Goal: Task Accomplishment & Management: Manage account settings

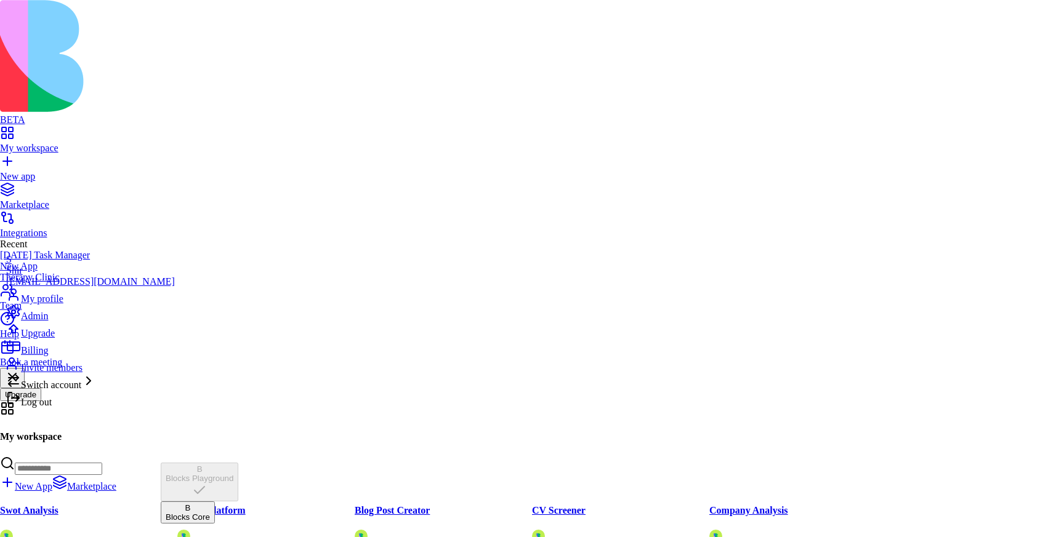
click at [210, 513] on div "Blocks Core" at bounding box center [188, 517] width 44 height 9
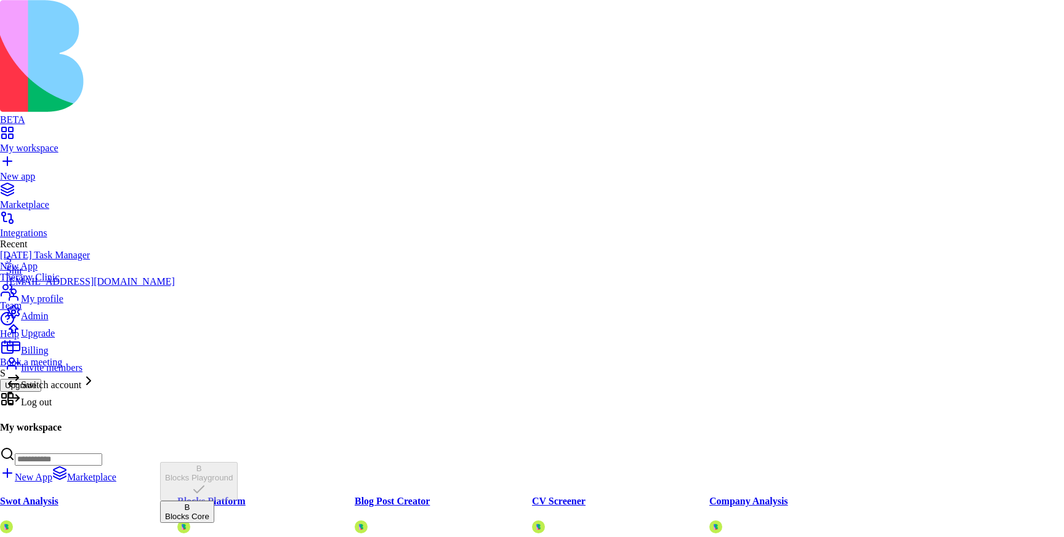
scroll to position [14, 0]
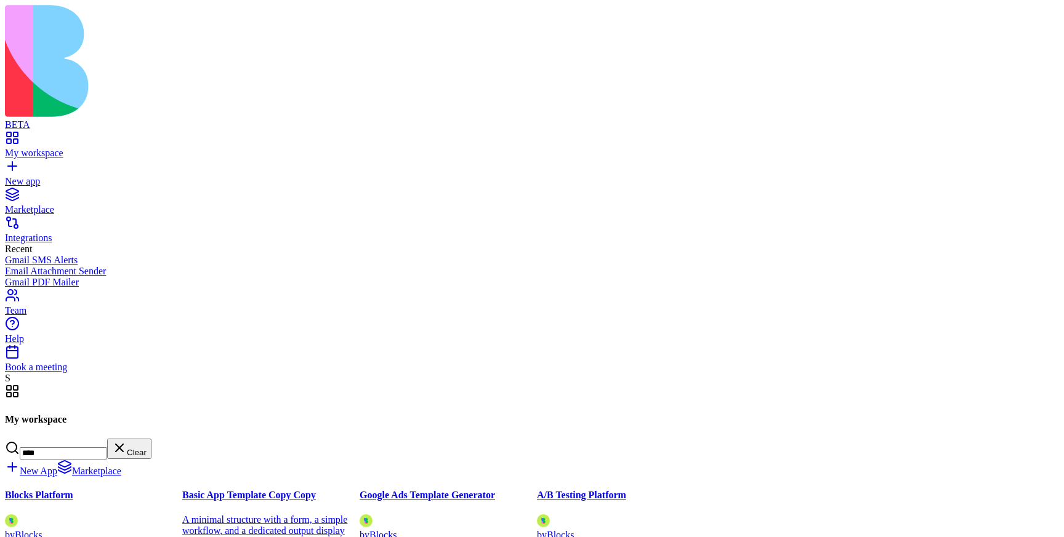
type input "****"
click at [182, 514] on div at bounding box center [93, 514] width 177 height 0
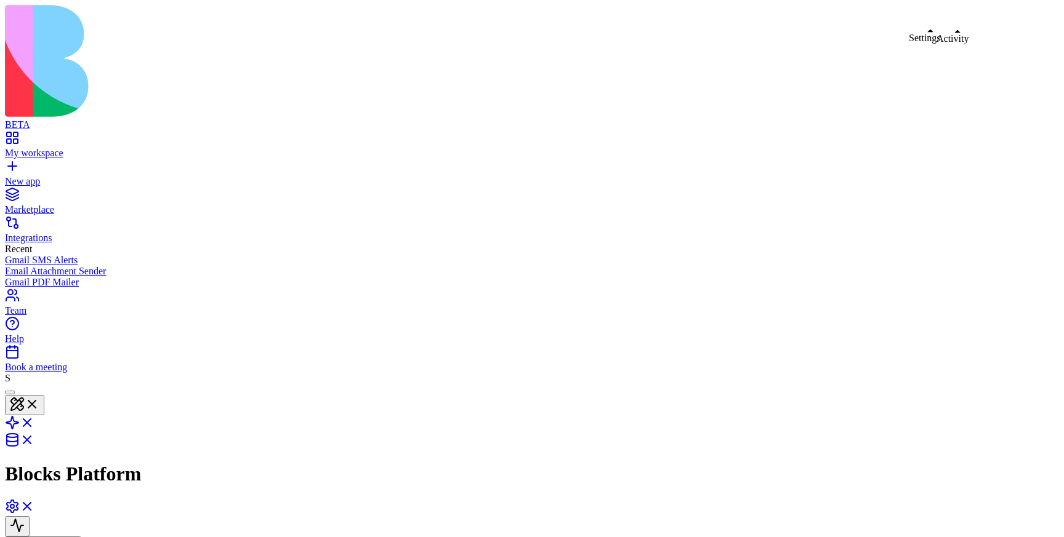
click at [34, 505] on link at bounding box center [20, 510] width 30 height 10
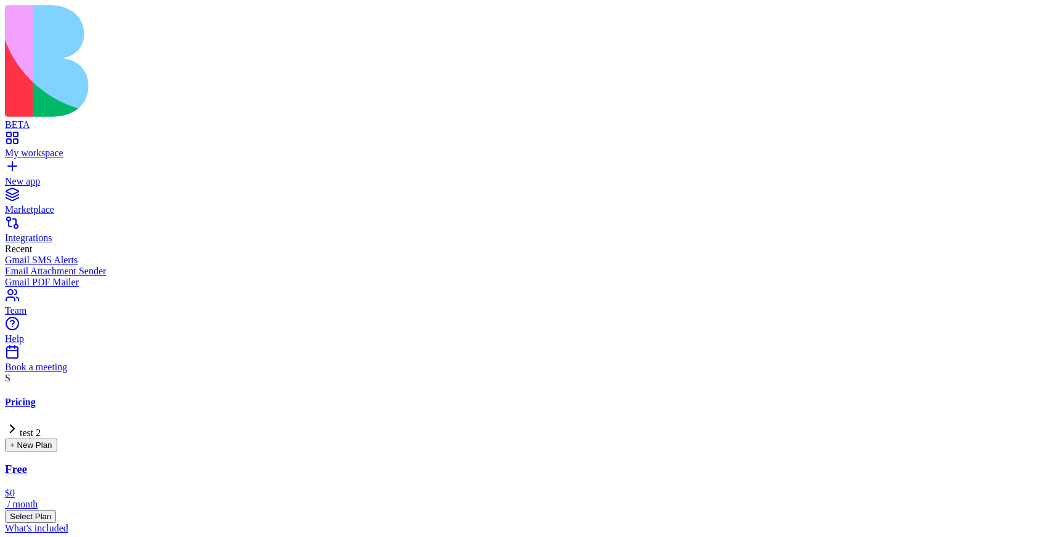
scroll to position [433, 0]
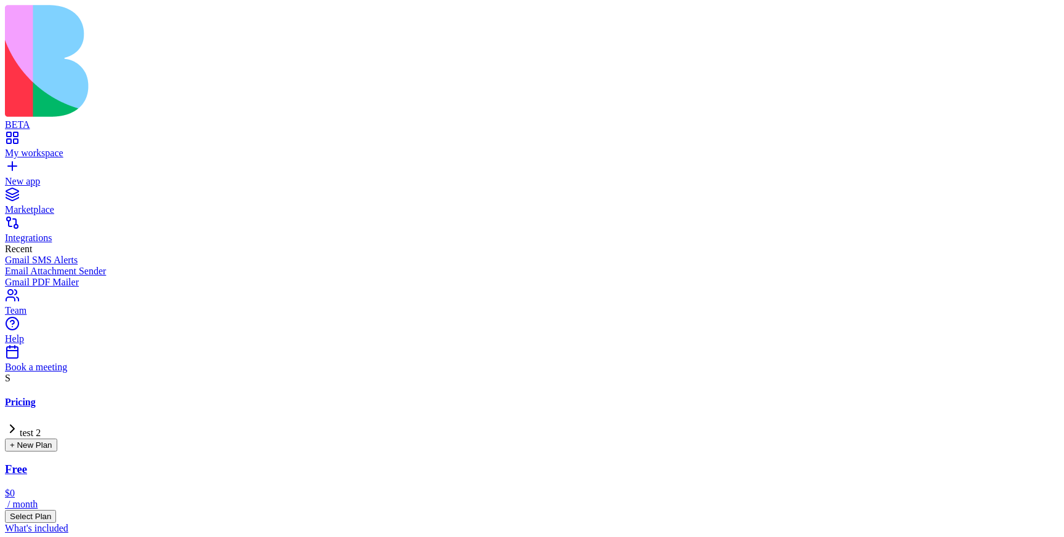
scroll to position [433, 0]
